Goal: Information Seeking & Learning: Learn about a topic

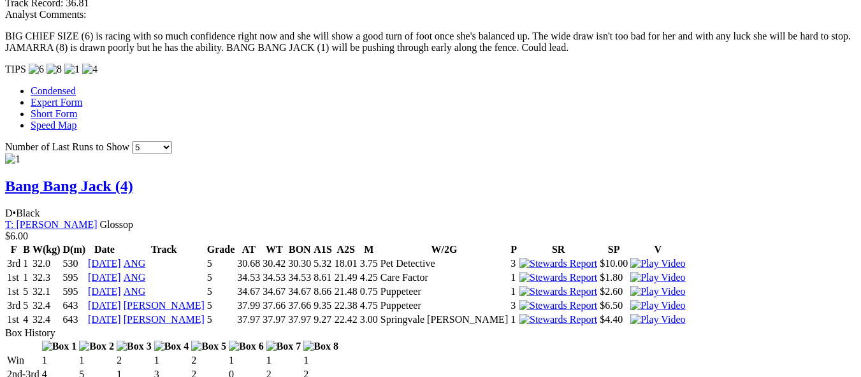
scroll to position [1084, 0]
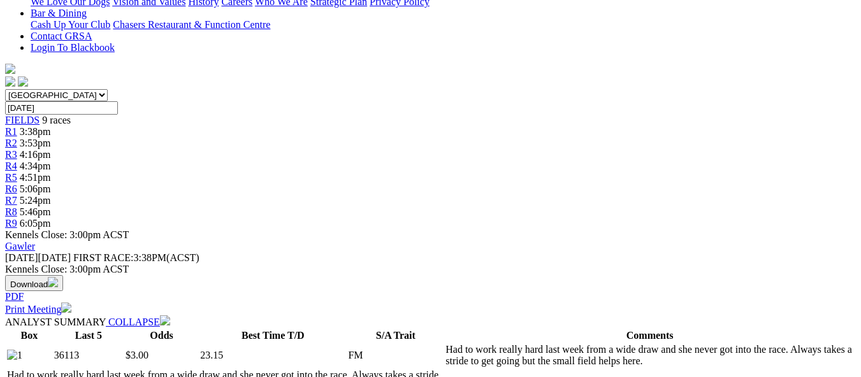
scroll to position [319, 0]
